Goal: Communication & Community: Answer question/provide support

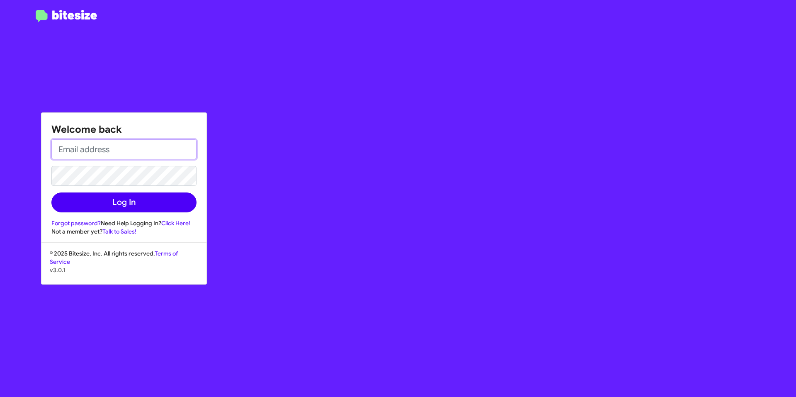
type input "[EMAIL_ADDRESS][DOMAIN_NAME]"
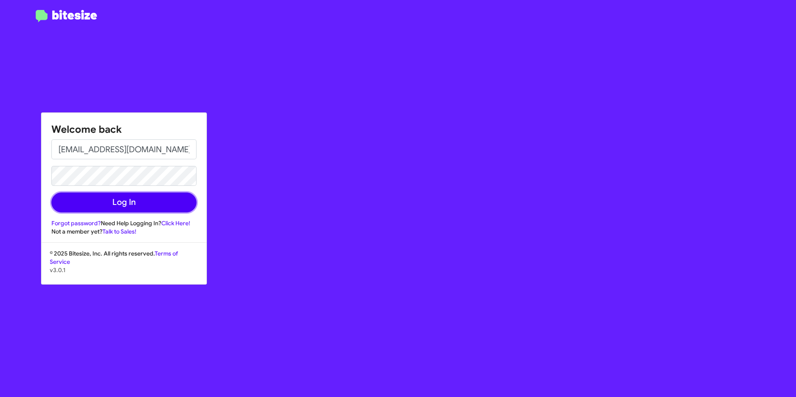
click at [138, 203] on button "Log In" at bounding box center [123, 202] width 145 height 20
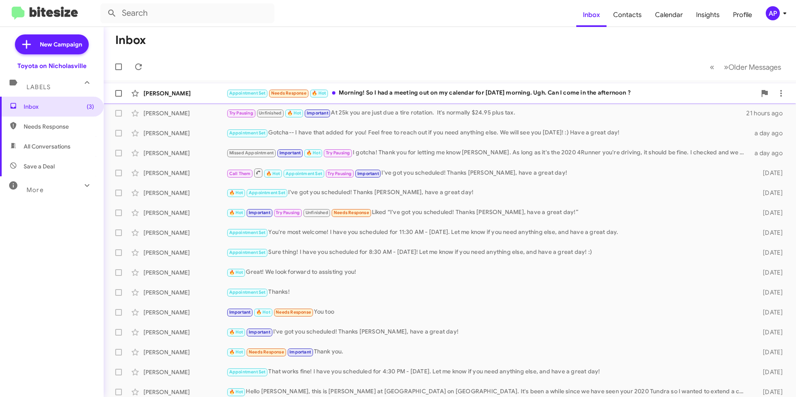
click at [397, 91] on div "Appointment Set Needs Response 🔥 Hot Morning! So I had a meeting out on my cale…" at bounding box center [491, 93] width 530 height 10
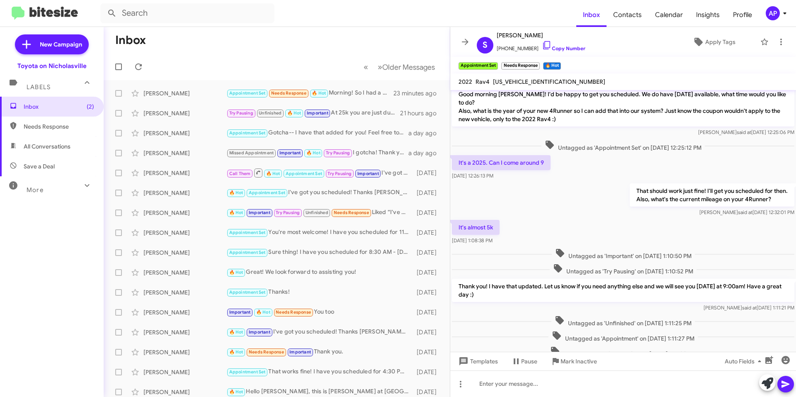
scroll to position [208, 0]
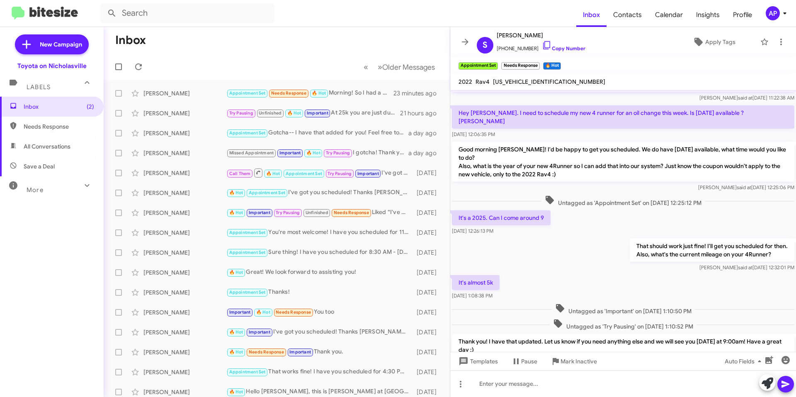
click at [520, 79] on span "[US_VEHICLE_IDENTIFICATION_NUMBER]" at bounding box center [549, 81] width 112 height 7
copy span "[US_VEHICLE_IDENTIFICATION_NUMBER]"
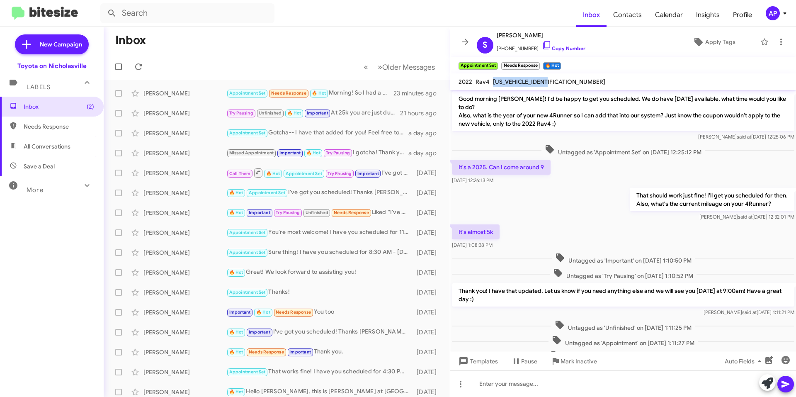
scroll to position [333, 0]
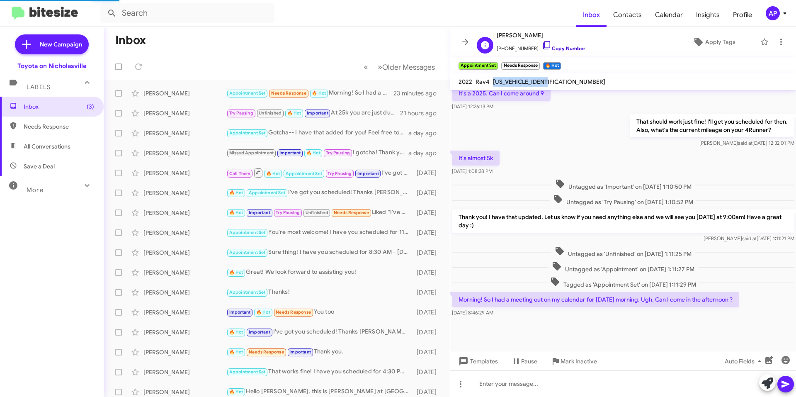
click at [548, 46] on link "Copy Number" at bounding box center [564, 48] width 44 height 6
copy span "[US_VEHICLE_IDENTIFICATION_NUMBER]"
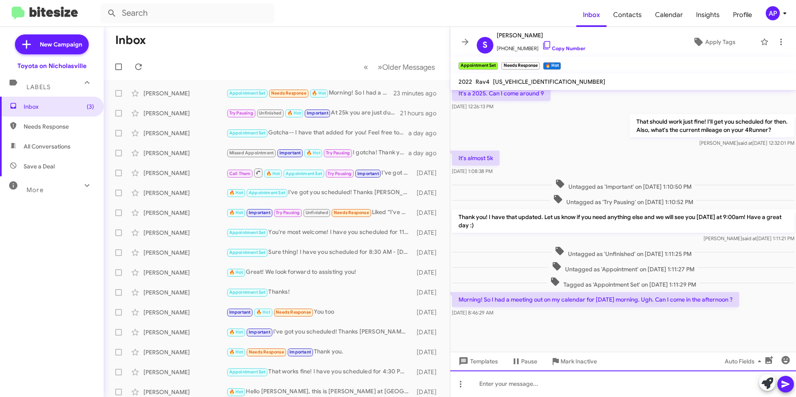
drag, startPoint x: 512, startPoint y: 384, endPoint x: 501, endPoint y: 369, distance: 18.1
click at [512, 384] on div at bounding box center [623, 383] width 346 height 27
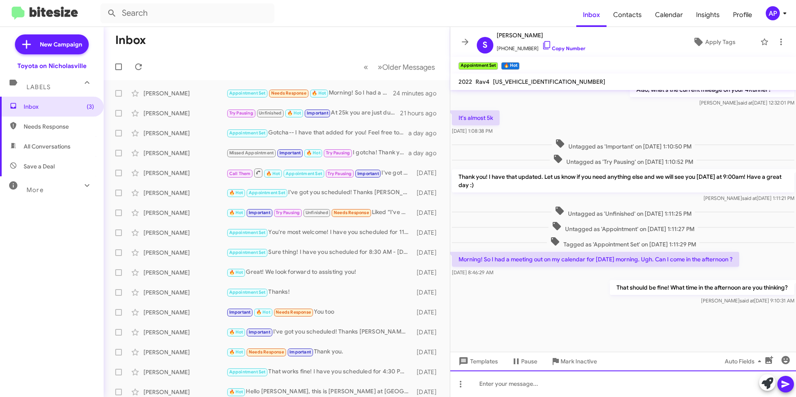
scroll to position [1772, 0]
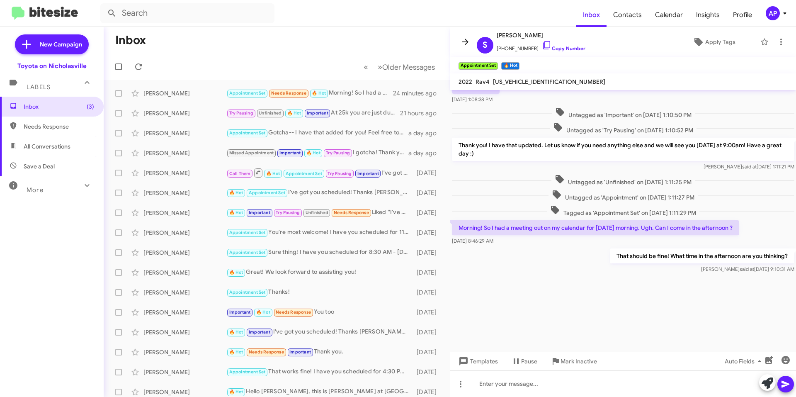
click at [462, 46] on icon at bounding box center [465, 42] width 10 height 10
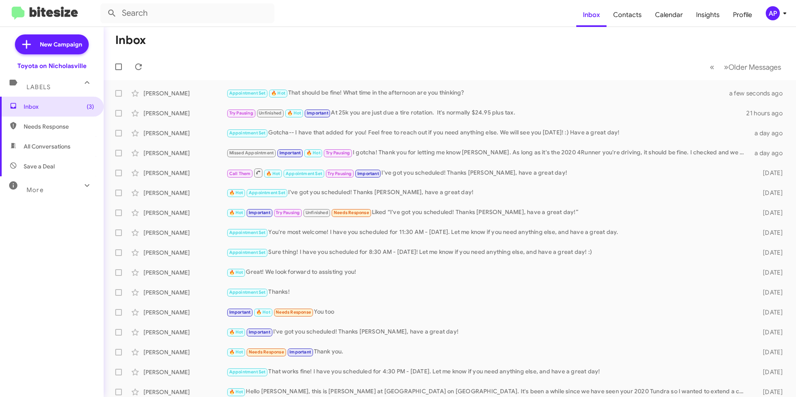
click at [58, 150] on span "All Conversations" at bounding box center [47, 146] width 47 height 8
type input "in:all-conversations"
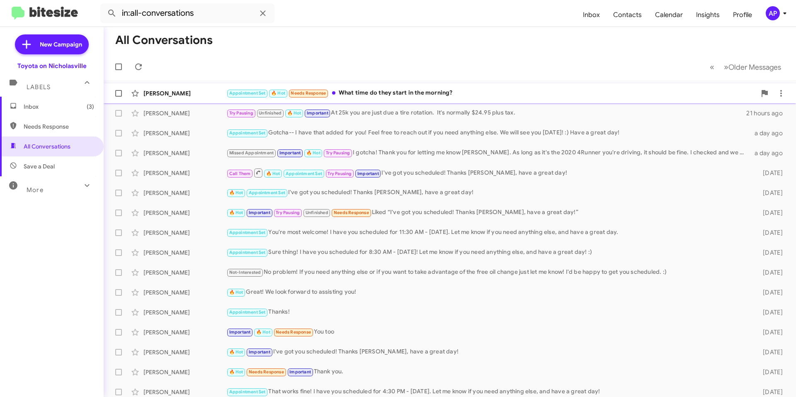
click at [435, 91] on div "Appointment Set 🔥 Hot Needs Response What time do they start in the morning?" at bounding box center [491, 93] width 530 height 10
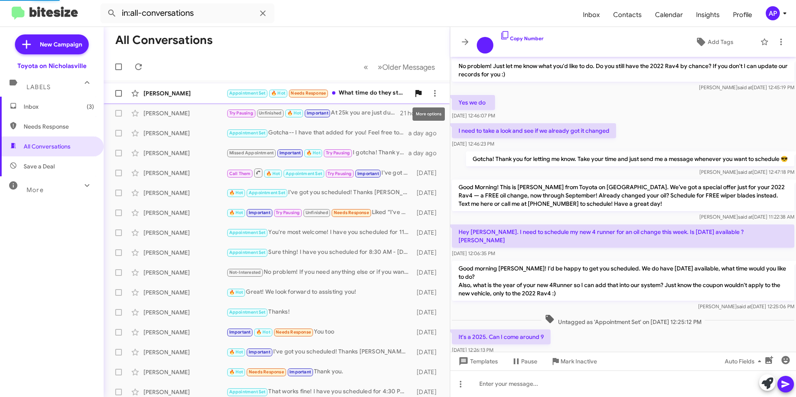
scroll to position [300, 0]
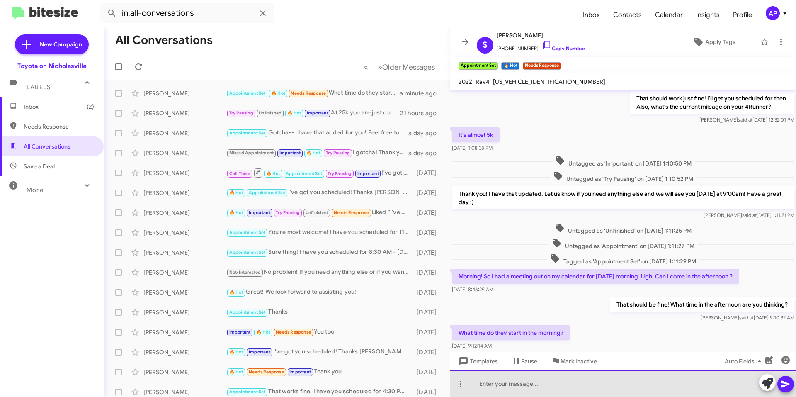
click at [513, 385] on div at bounding box center [623, 383] width 346 height 27
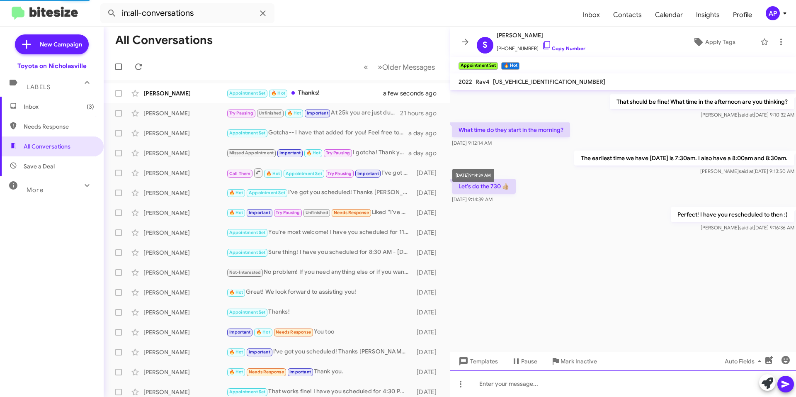
scroll to position [324, 0]
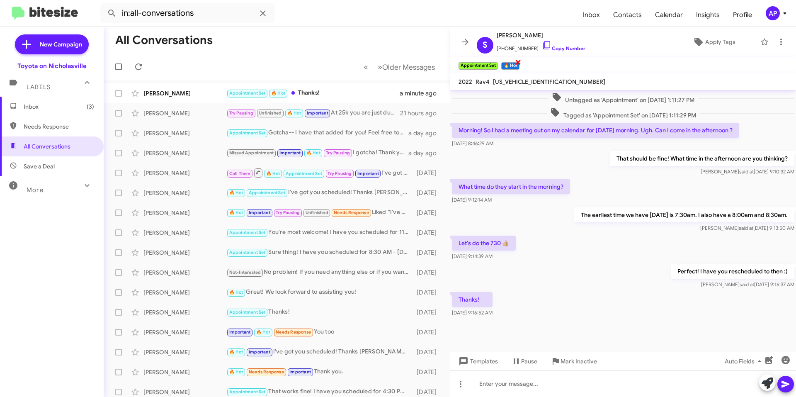
click at [519, 62] on span "×" at bounding box center [518, 62] width 7 height 10
click at [467, 40] on icon at bounding box center [465, 42] width 10 height 10
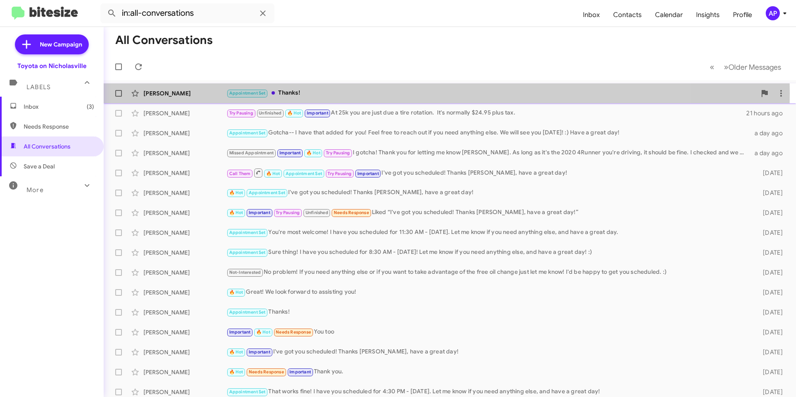
click at [319, 93] on div "Appointment Set Thanks!" at bounding box center [491, 93] width 530 height 10
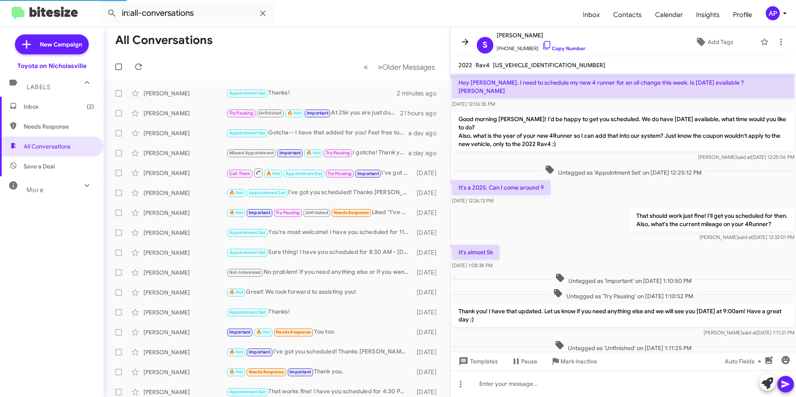
scroll to position [262, 0]
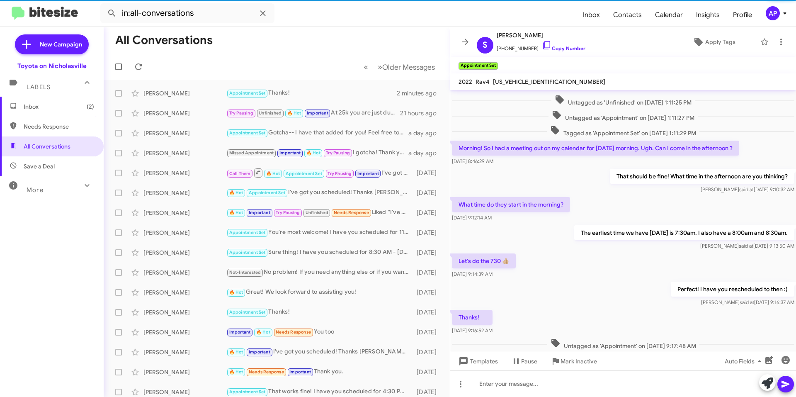
click at [466, 41] on icon at bounding box center [465, 42] width 10 height 10
